Goal: Task Accomplishment & Management: Use online tool/utility

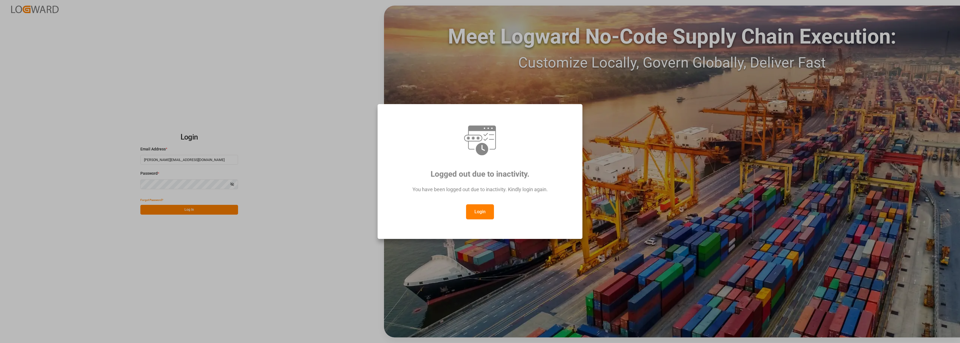
drag, startPoint x: 481, startPoint y: 215, endPoint x: 474, endPoint y: 215, distance: 7.0
click at [481, 215] on button "Login" at bounding box center [480, 211] width 28 height 15
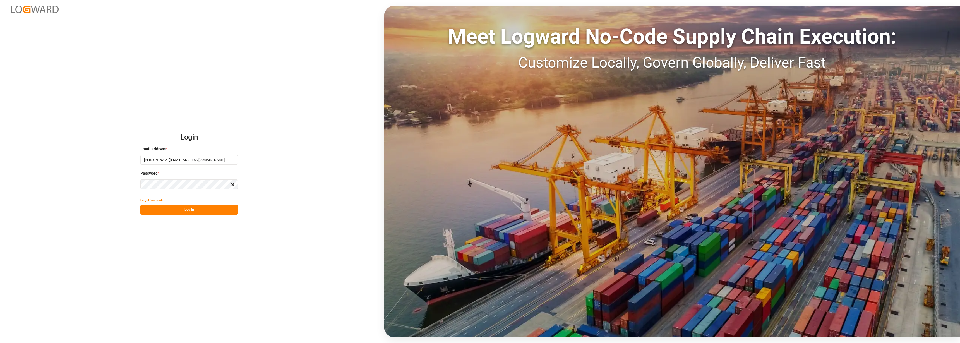
click at [199, 211] on button "Log In" at bounding box center [189, 210] width 98 height 10
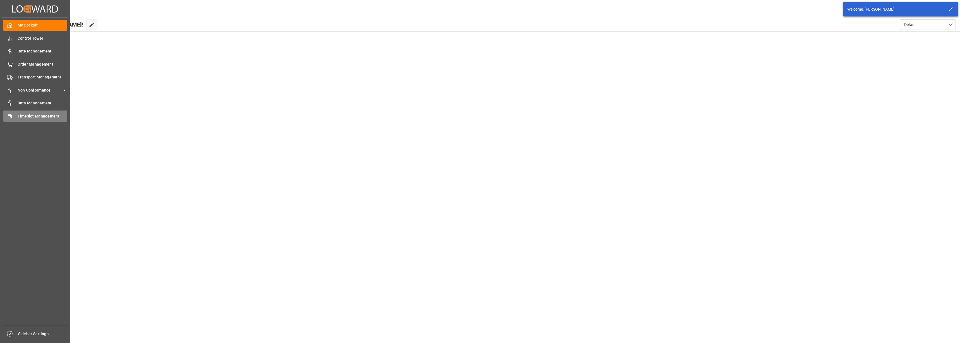
click at [36, 116] on span "Timeslot Management" at bounding box center [43, 116] width 50 height 6
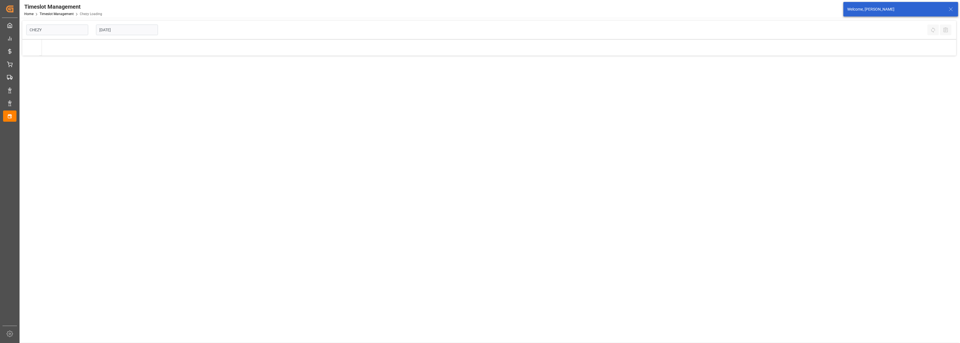
type input "Chezy Loading"
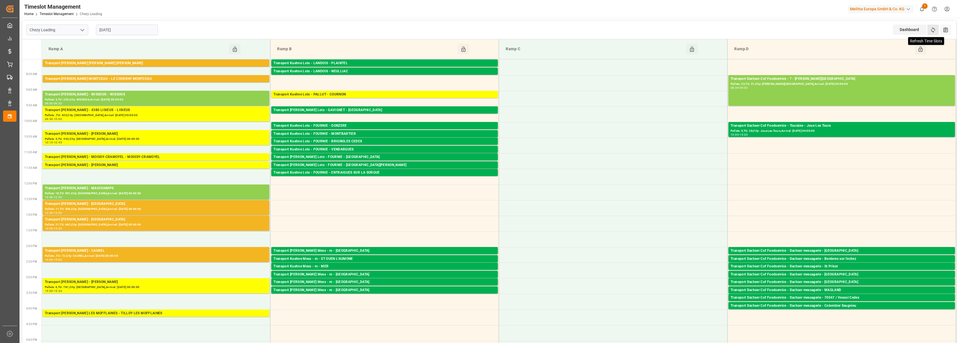
click at [935, 28] on icon at bounding box center [933, 30] width 6 height 6
